Goal: Use online tool/utility: Utilize a website feature to perform a specific function

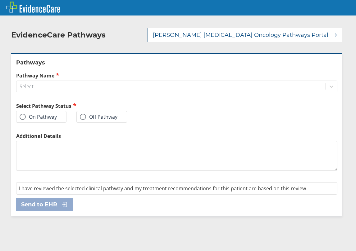
click at [44, 117] on label "On Pathway" at bounding box center [38, 117] width 37 height 6
click at [0, 0] on input "On Pathway" at bounding box center [0, 0] width 0 height 0
click at [62, 87] on div "Select..." at bounding box center [170, 86] width 309 height 11
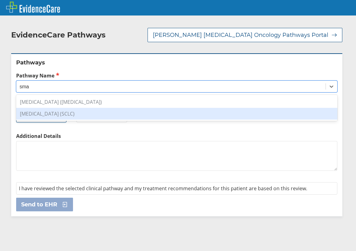
click at [90, 113] on div "[MEDICAL_DATA] (SCLC)" at bounding box center [176, 114] width 321 height 12
type input "sma"
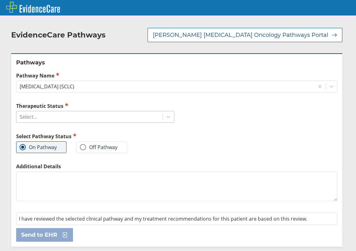
click at [141, 117] on div "Select..." at bounding box center [89, 117] width 146 height 11
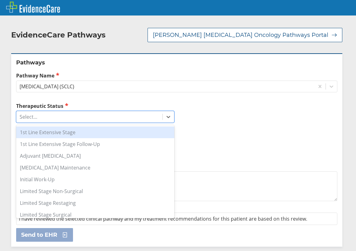
click at [103, 135] on div "1st Line Extensive Stage" at bounding box center [95, 133] width 158 height 12
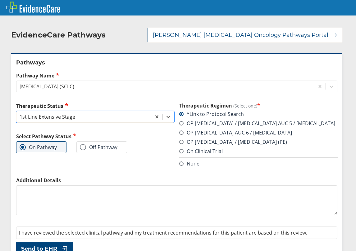
scroll to position [12, 0]
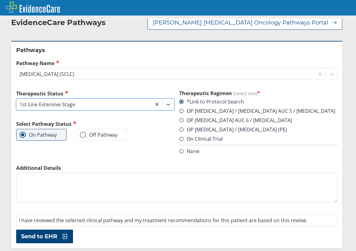
click at [179, 121] on span at bounding box center [181, 120] width 4 height 4
click at [0, 0] on input "OP [MEDICAL_DATA] AUC 6 / [MEDICAL_DATA]" at bounding box center [0, 0] width 0 height 0
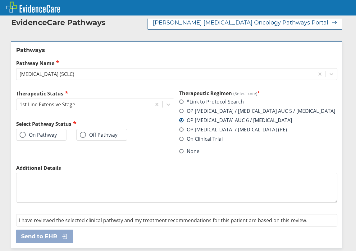
click at [24, 134] on span at bounding box center [23, 135] width 6 height 6
click at [0, 0] on input "On Pathway" at bounding box center [0, 0] width 0 height 0
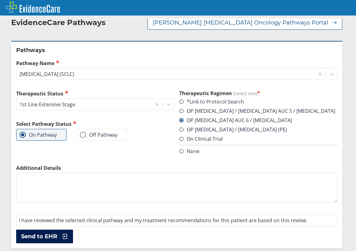
click at [29, 229] on div "Pathways Pathway Name [MEDICAL_DATA] (SCLC) Therapeutic Status 1st Line Extensi…" at bounding box center [176, 144] width 331 height 207
drag, startPoint x: 40, startPoint y: 240, endPoint x: 46, endPoint y: 241, distance: 5.6
click at [41, 240] on span "Send to EHR" at bounding box center [39, 236] width 36 height 7
